Goal: Task Accomplishment & Management: Use online tool/utility

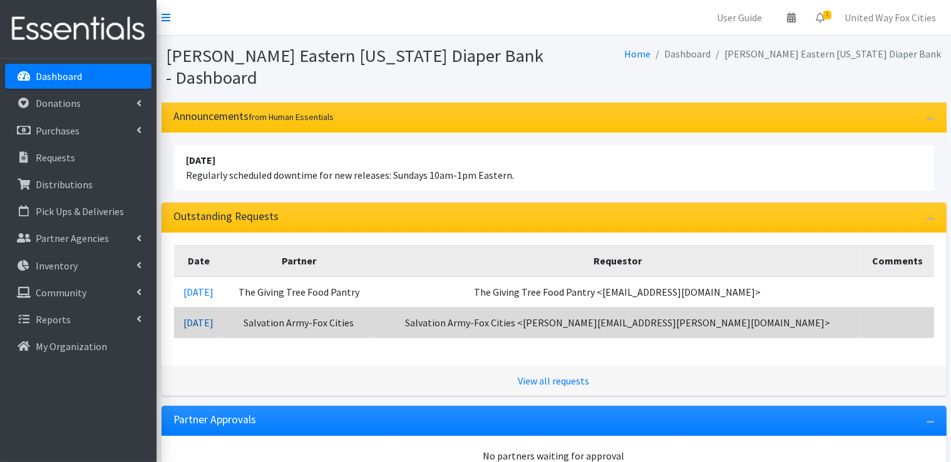
click at [213, 323] on link "09/10/2025" at bounding box center [198, 323] width 30 height 13
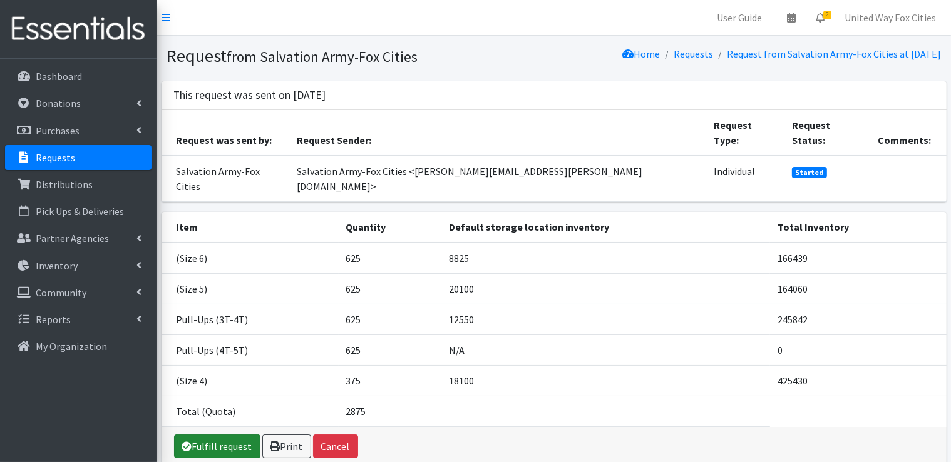
click at [219, 435] on link "Fulfill request" at bounding box center [217, 447] width 86 height 24
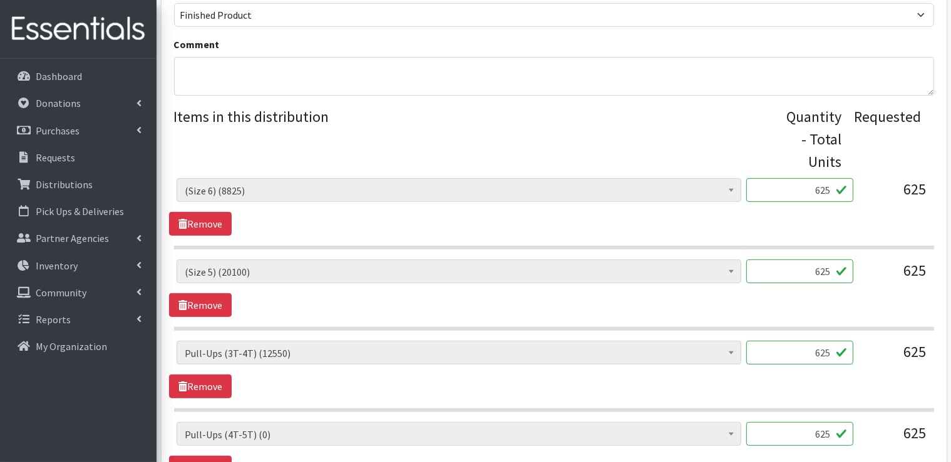
scroll to position [626, 0]
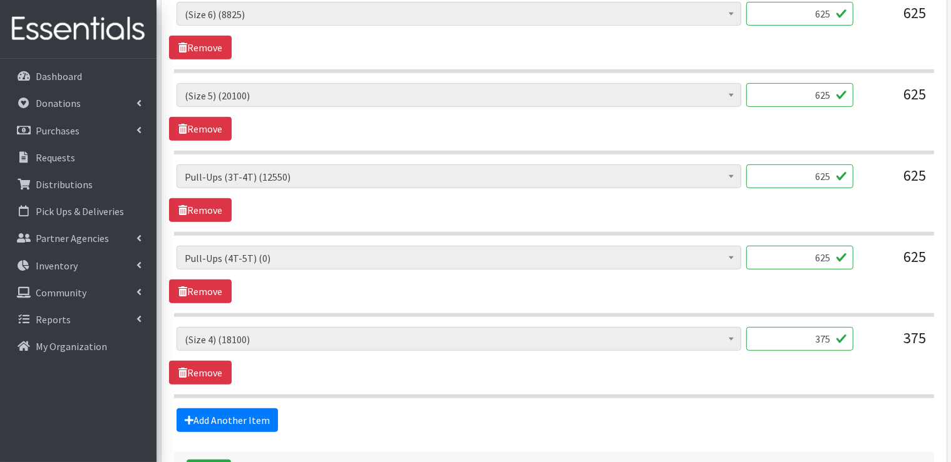
click at [809, 254] on input "625" at bounding box center [799, 258] width 107 height 24
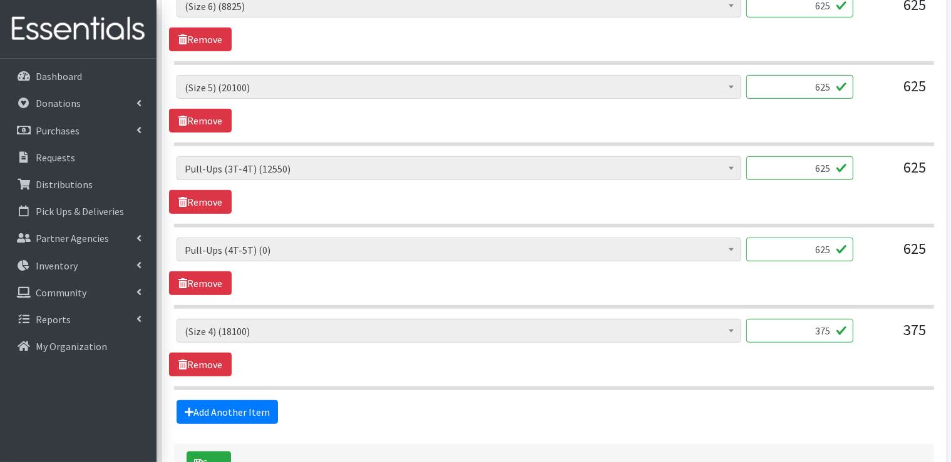
scroll to position [688, 0]
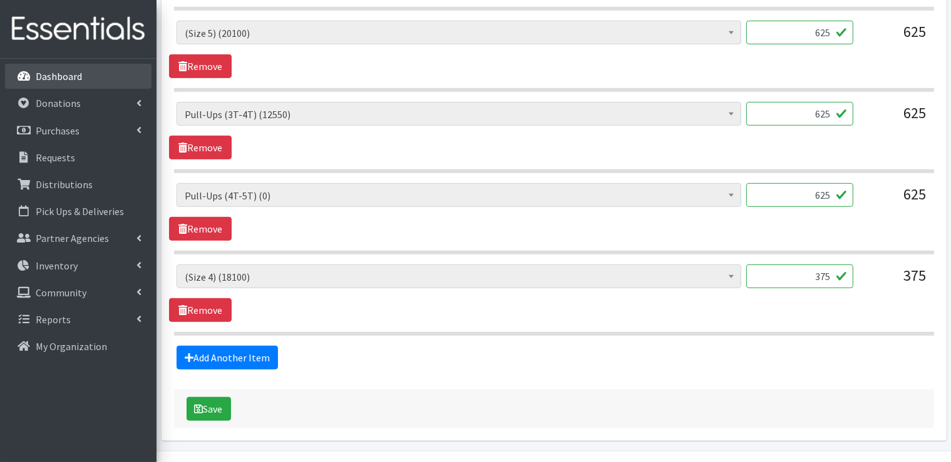
click at [55, 78] on p "Dashboard" at bounding box center [59, 76] width 46 height 13
